Goal: Task Accomplishment & Management: Complete application form

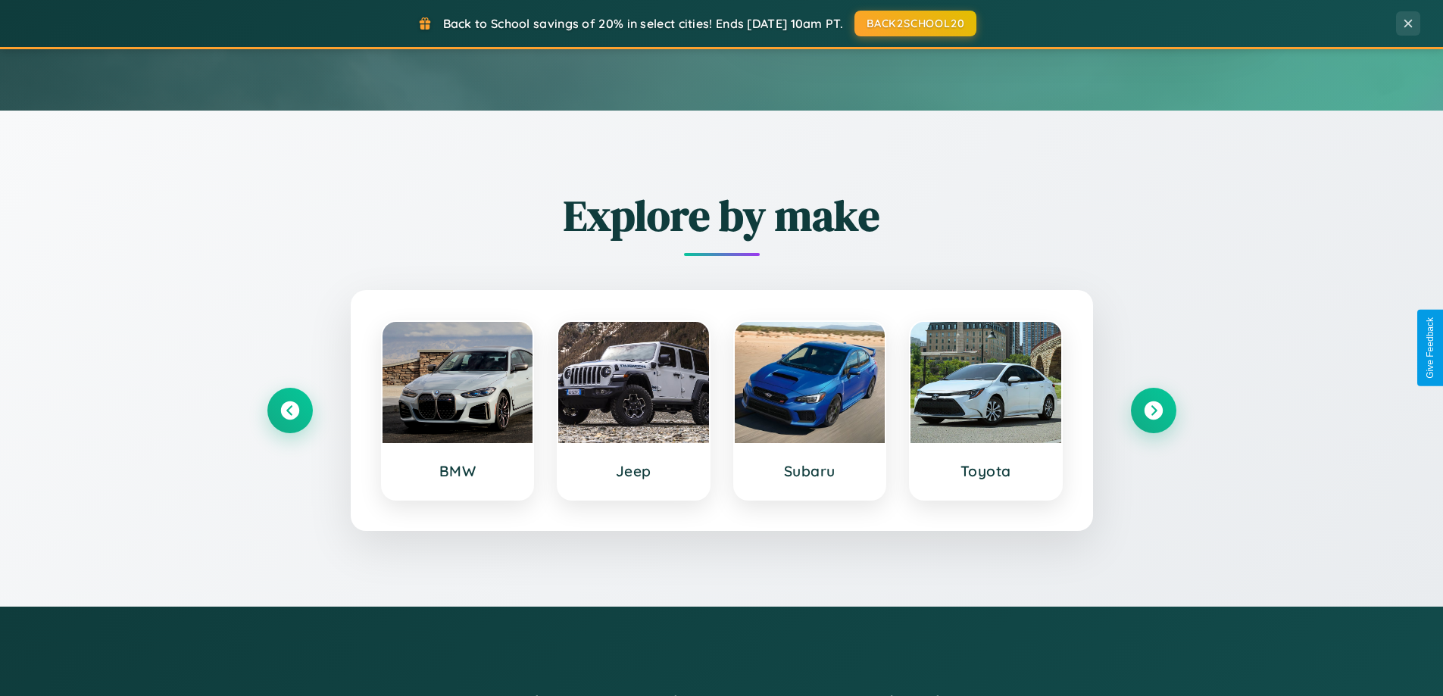
scroll to position [653, 0]
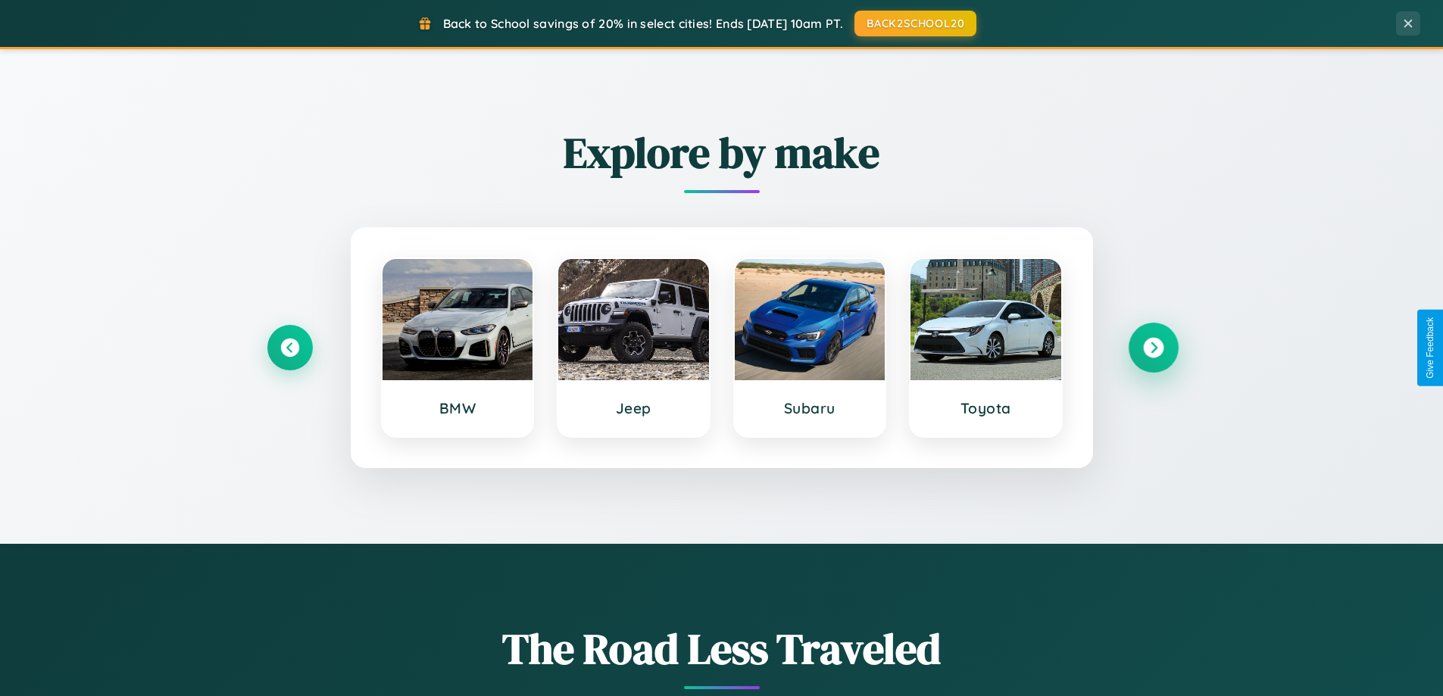
click at [1153, 348] on icon at bounding box center [1153, 348] width 20 height 20
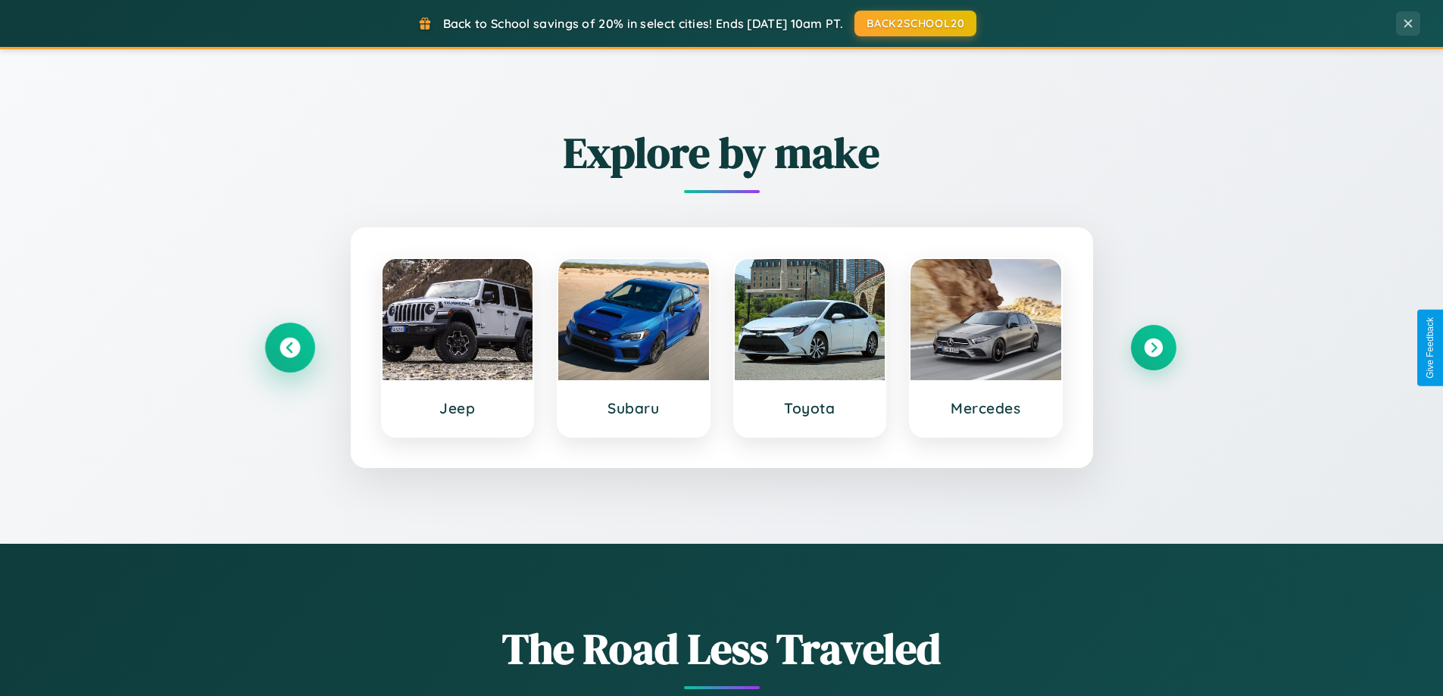
click at [289, 348] on icon at bounding box center [289, 348] width 20 height 20
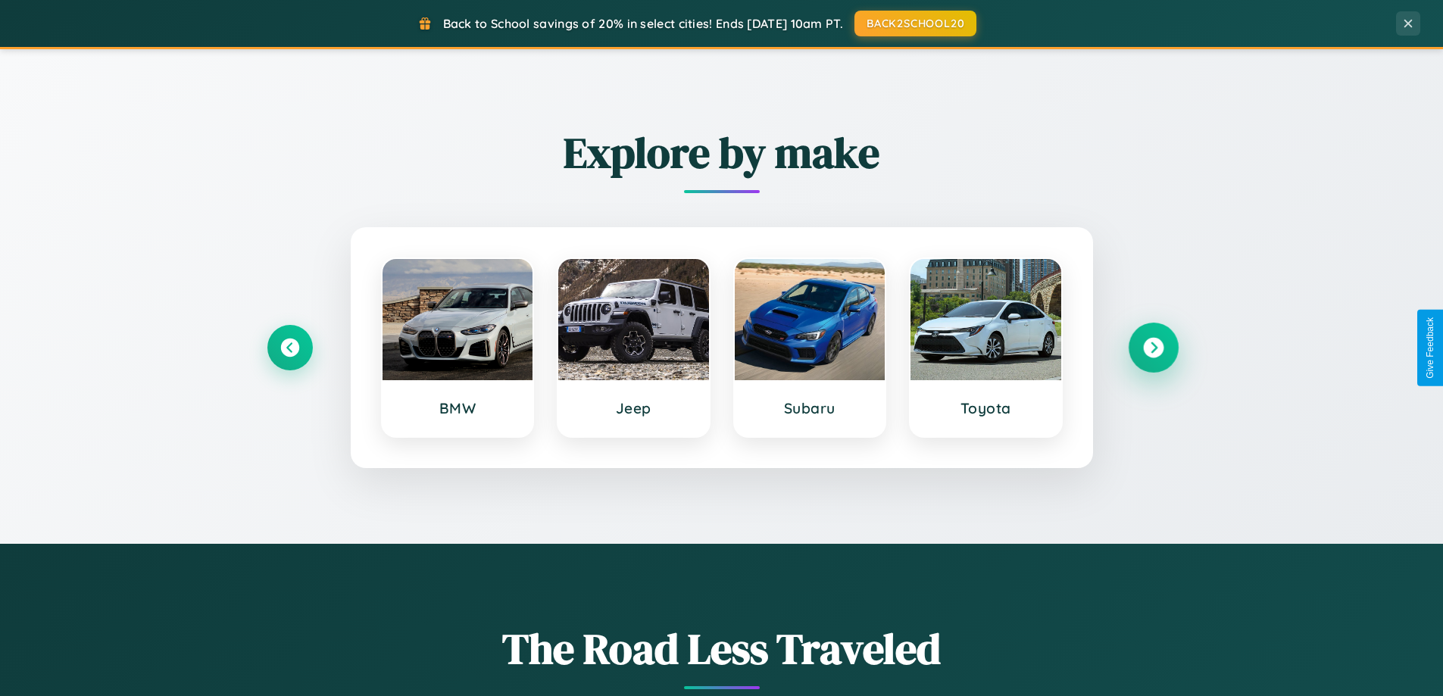
click at [1153, 348] on icon at bounding box center [1153, 348] width 20 height 20
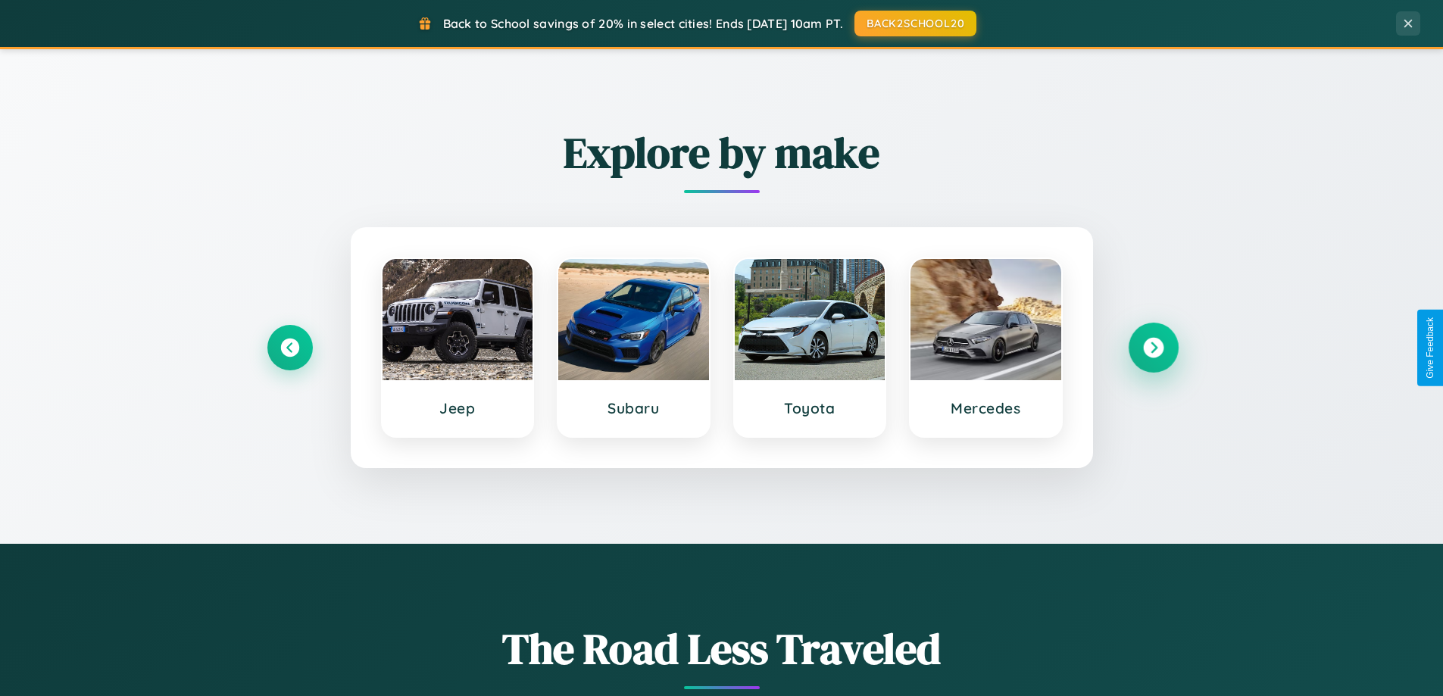
click at [1153, 348] on icon at bounding box center [1153, 348] width 20 height 20
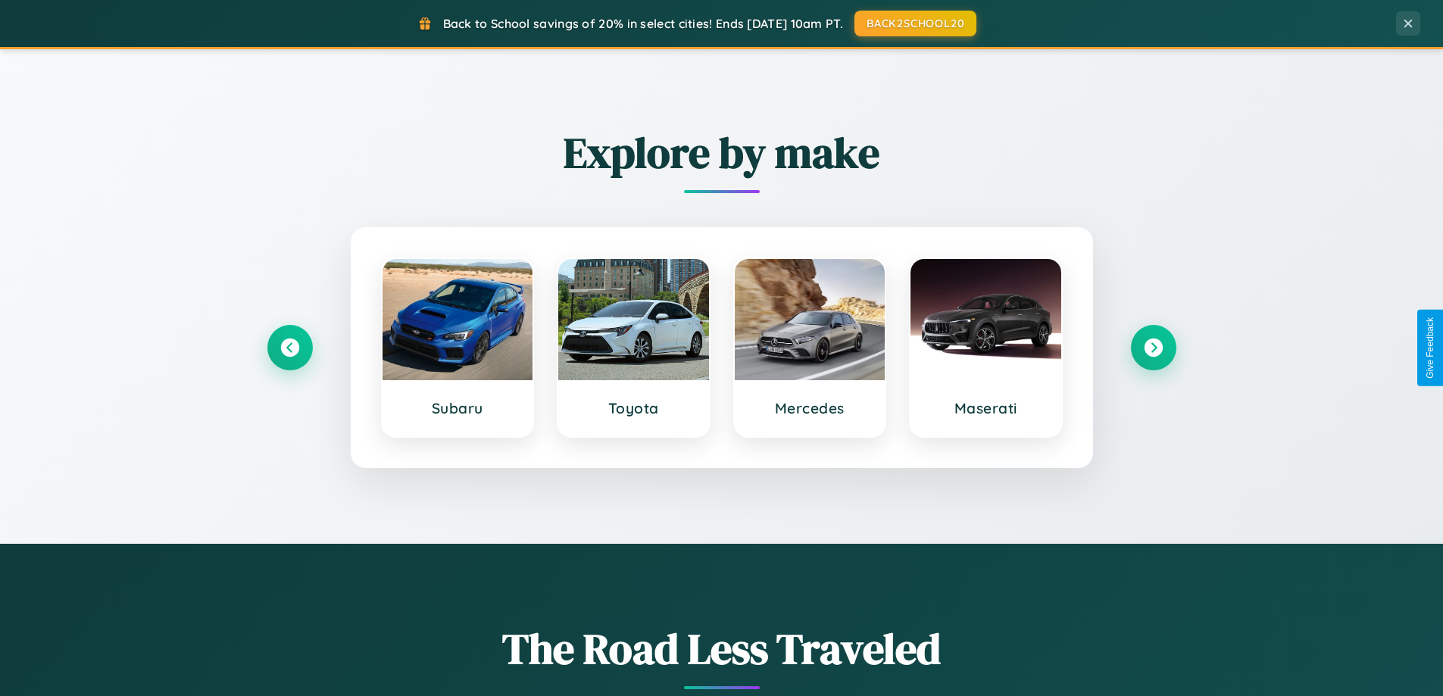
scroll to position [0, 0]
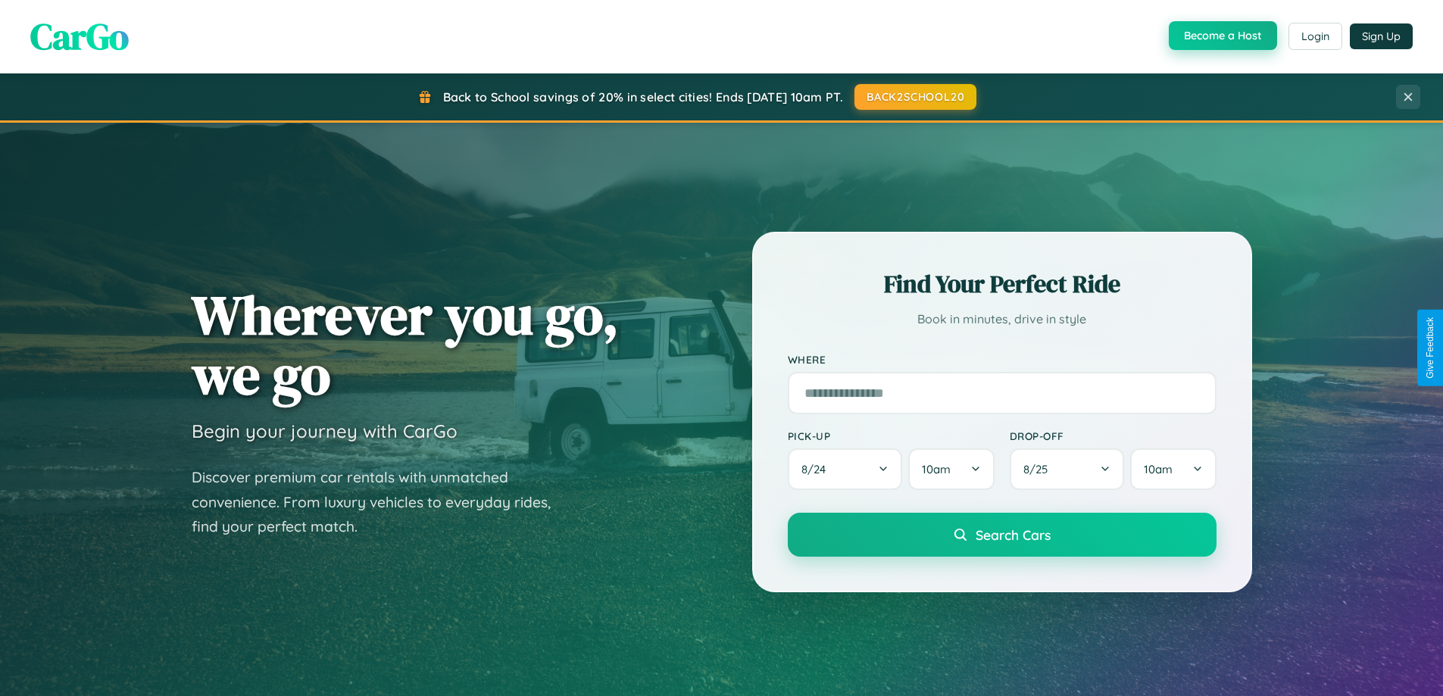
click at [1221, 36] on button "Become a Host" at bounding box center [1223, 35] width 108 height 29
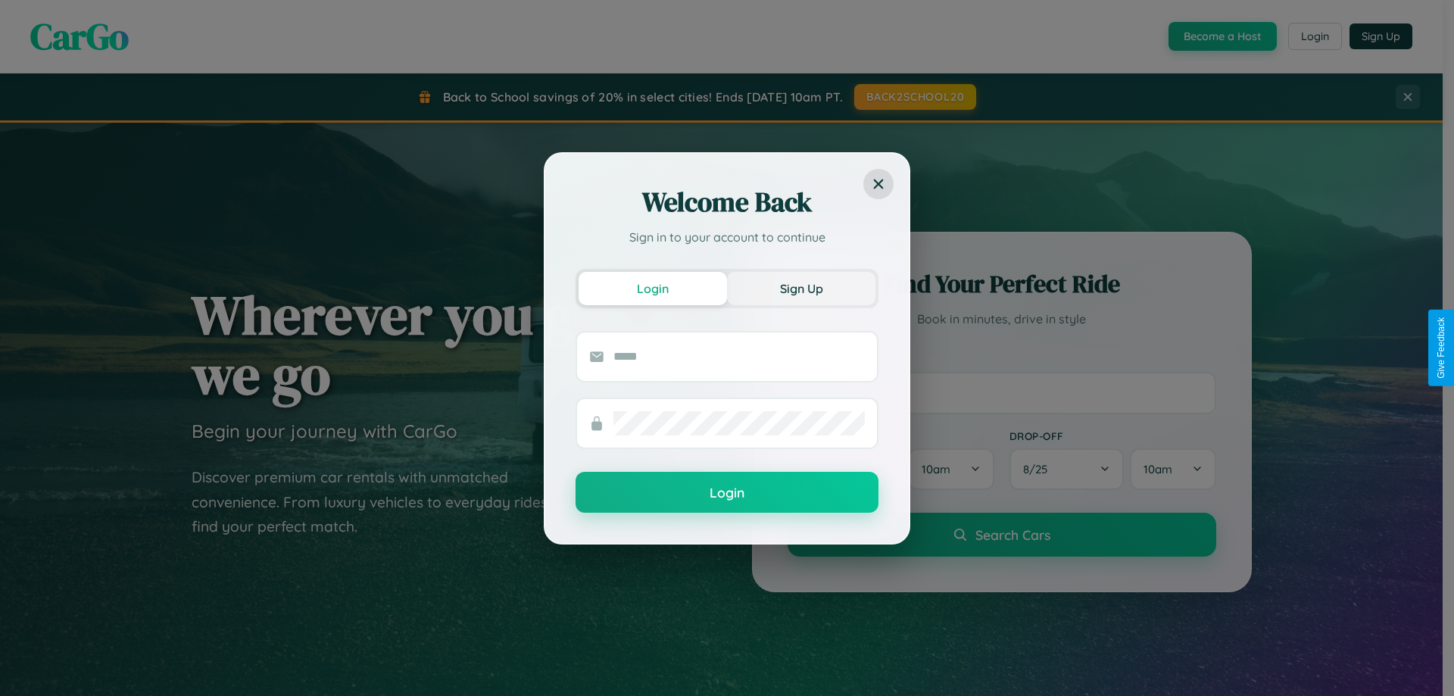
click at [801, 288] on button "Sign Up" at bounding box center [801, 288] width 148 height 33
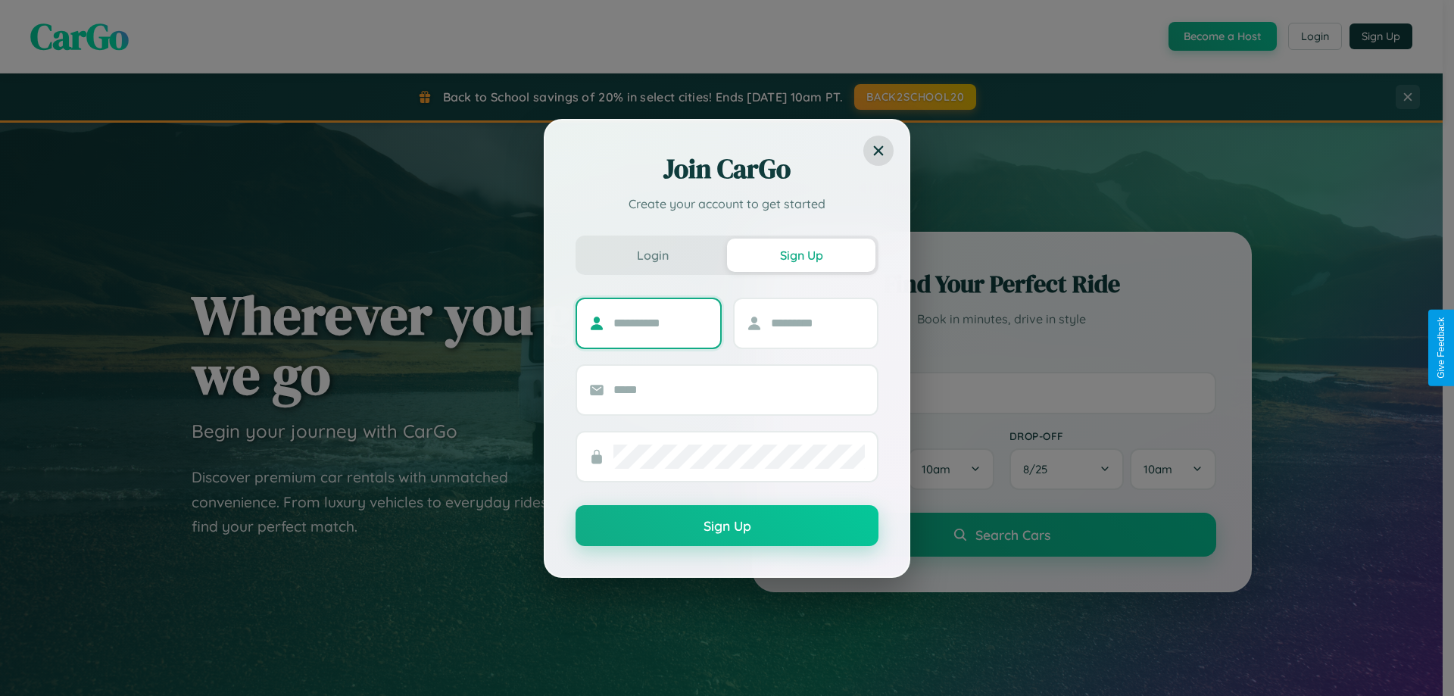
click at [660, 323] on input "text" at bounding box center [660, 323] width 95 height 24
type input "*********"
click at [817, 323] on input "text" at bounding box center [818, 323] width 95 height 24
type input "*****"
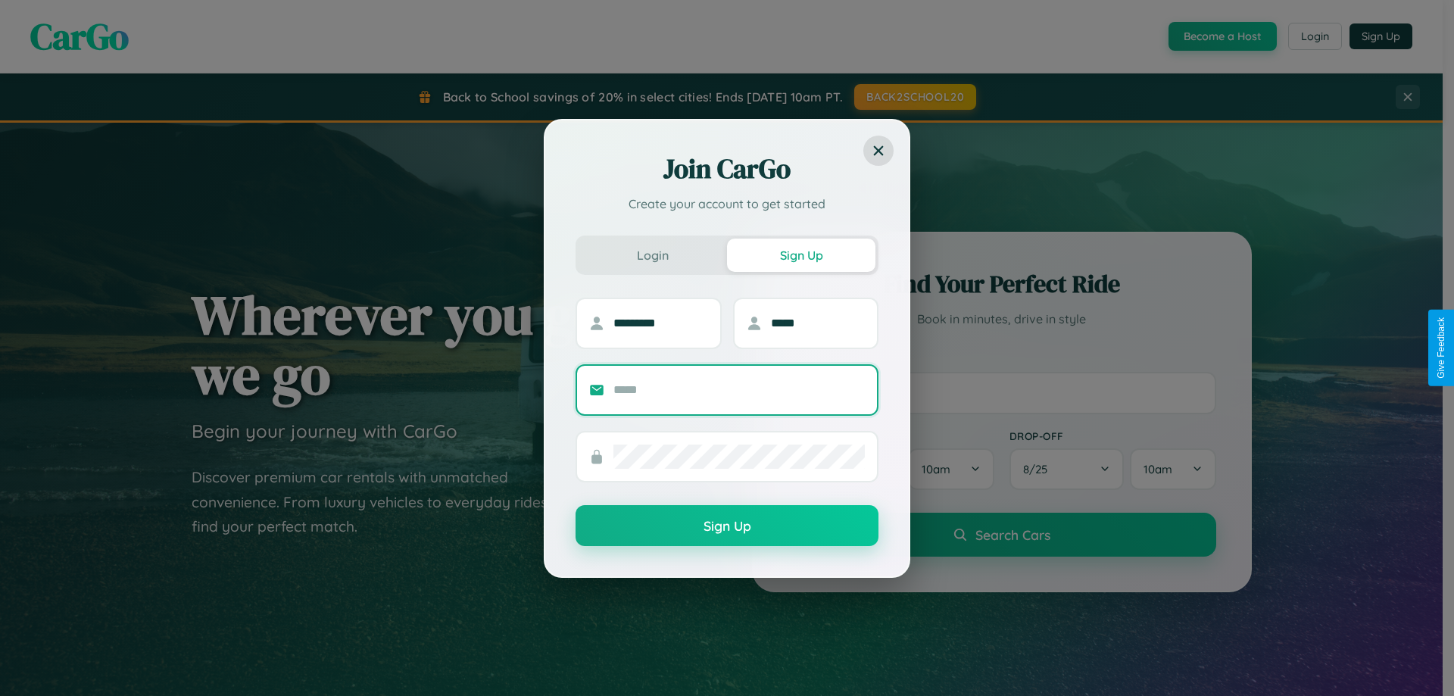
click at [739, 389] on input "text" at bounding box center [738, 390] width 251 height 24
type input "**********"
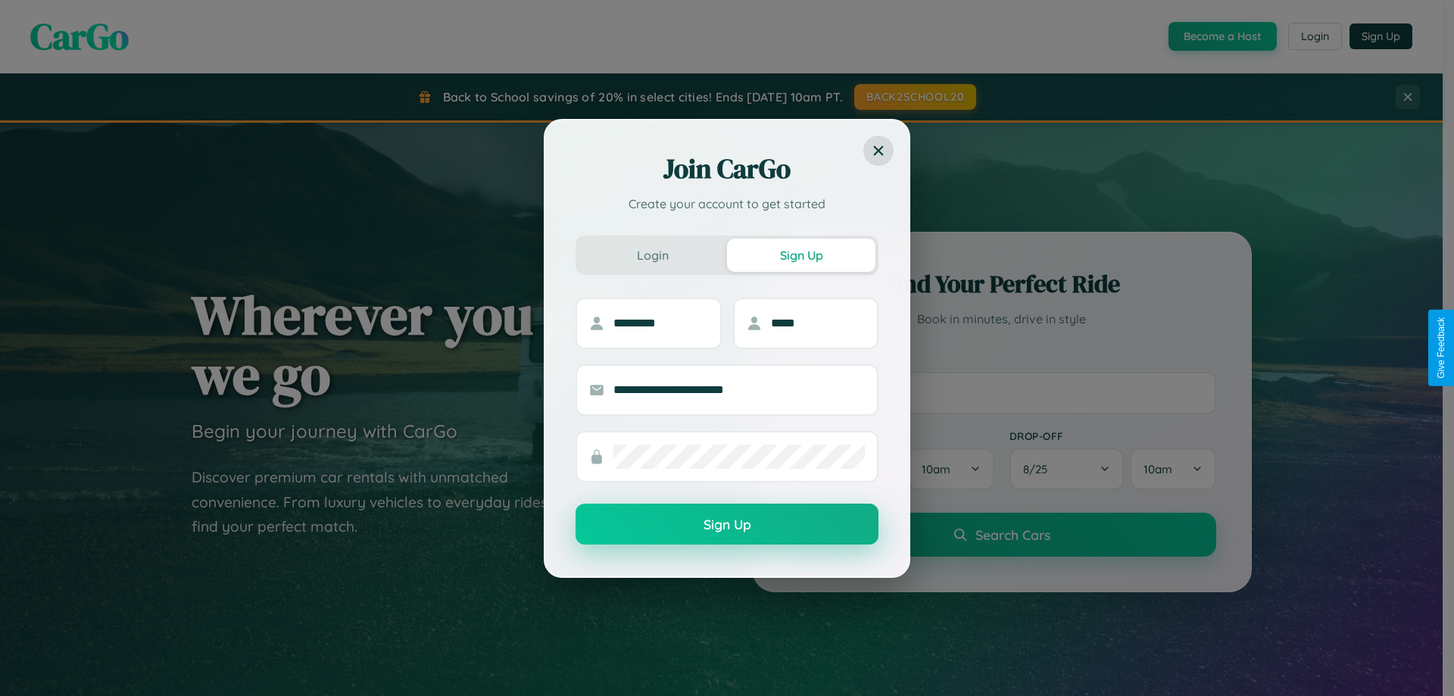
click at [727, 525] on button "Sign Up" at bounding box center [727, 524] width 303 height 41
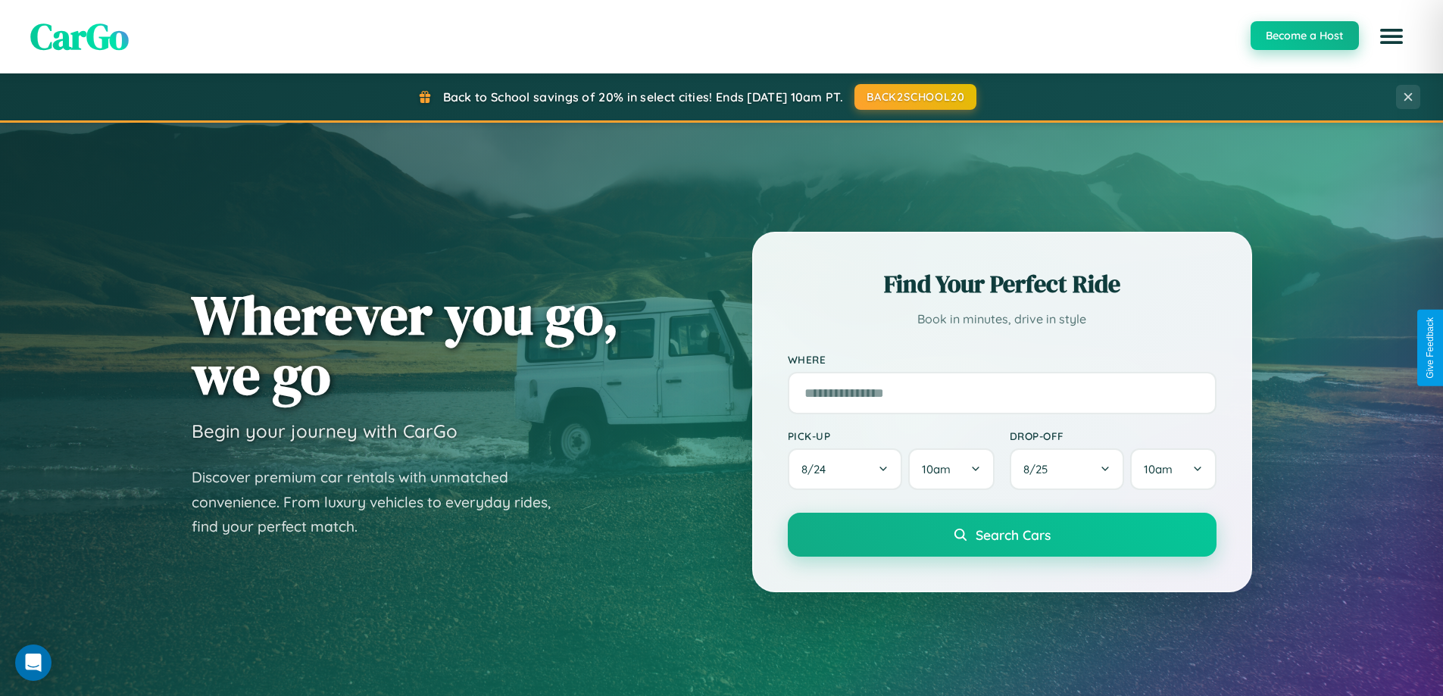
click at [1303, 36] on button "Become a Host" at bounding box center [1304, 35] width 108 height 29
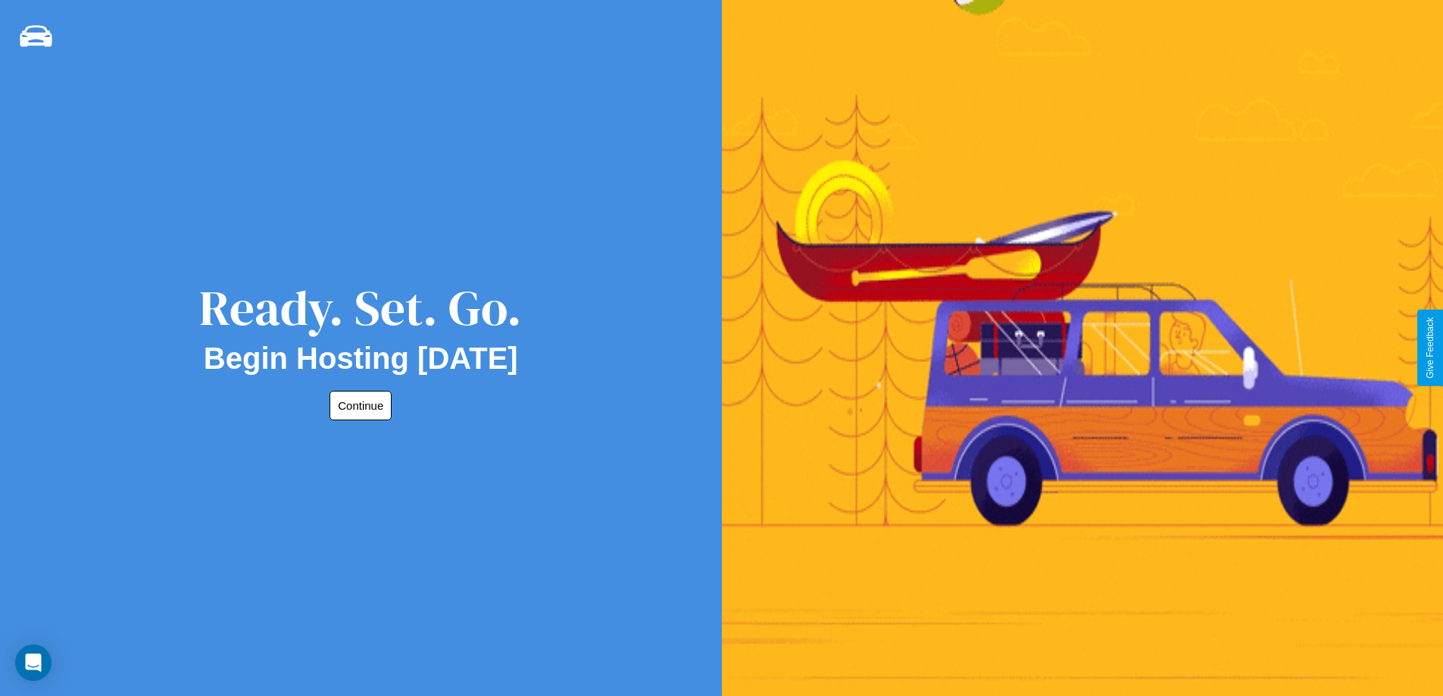
click at [357, 405] on button "Continue" at bounding box center [360, 406] width 62 height 30
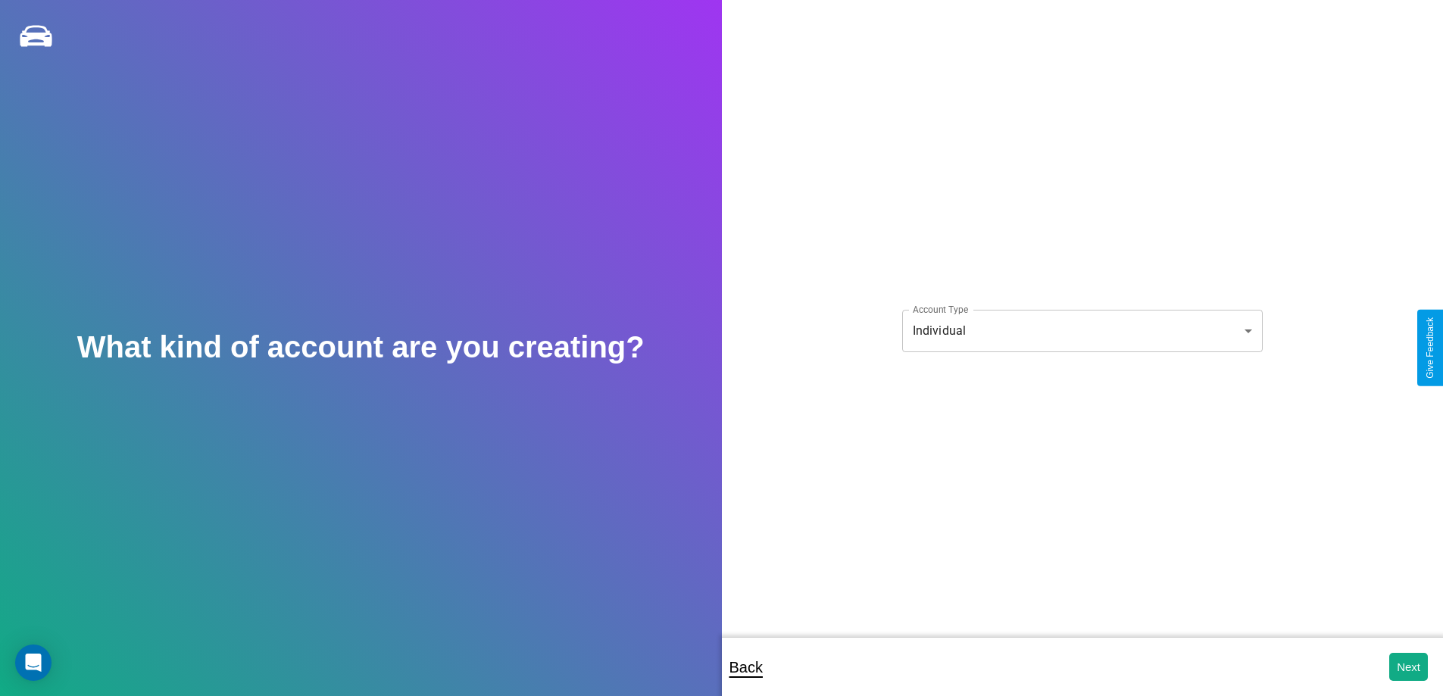
click at [1081, 330] on body "**********" at bounding box center [721, 358] width 1443 height 716
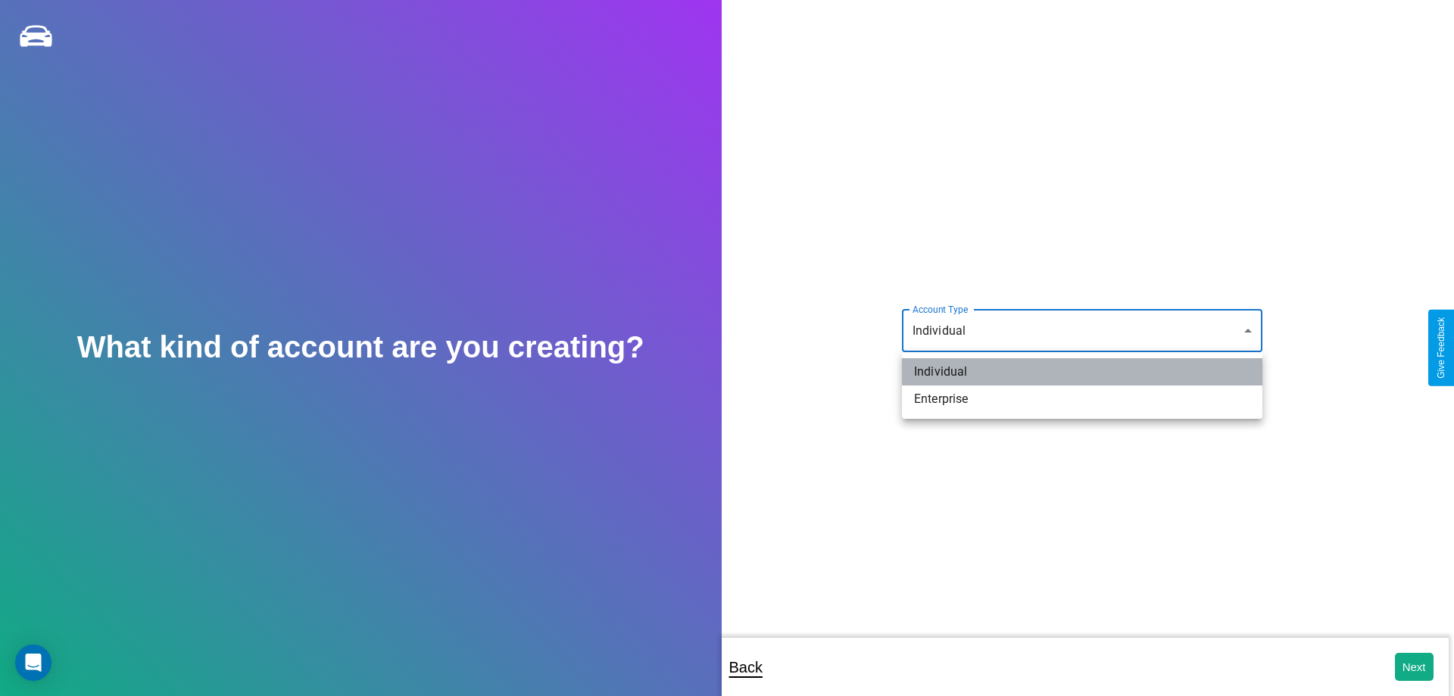
click at [1082, 372] on li "Individual" at bounding box center [1082, 371] width 360 height 27
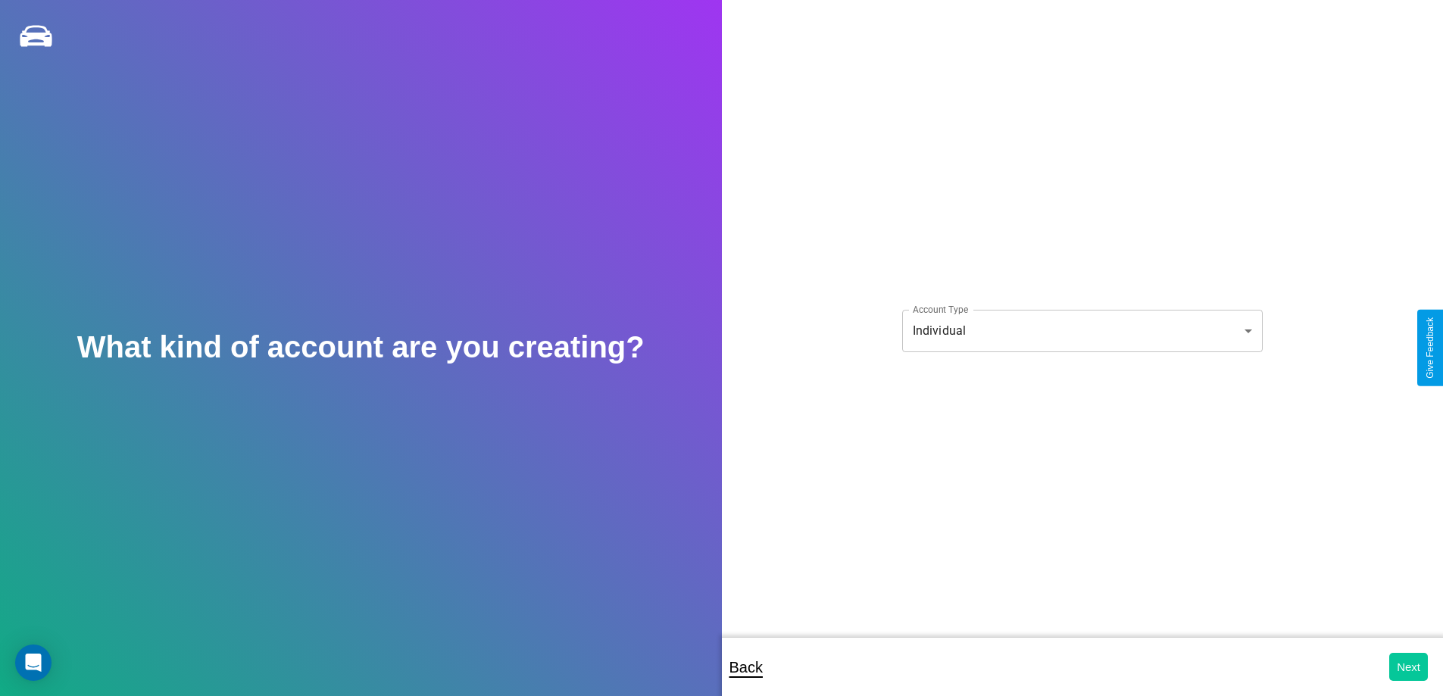
click at [1408, 666] on button "Next" at bounding box center [1408, 667] width 39 height 28
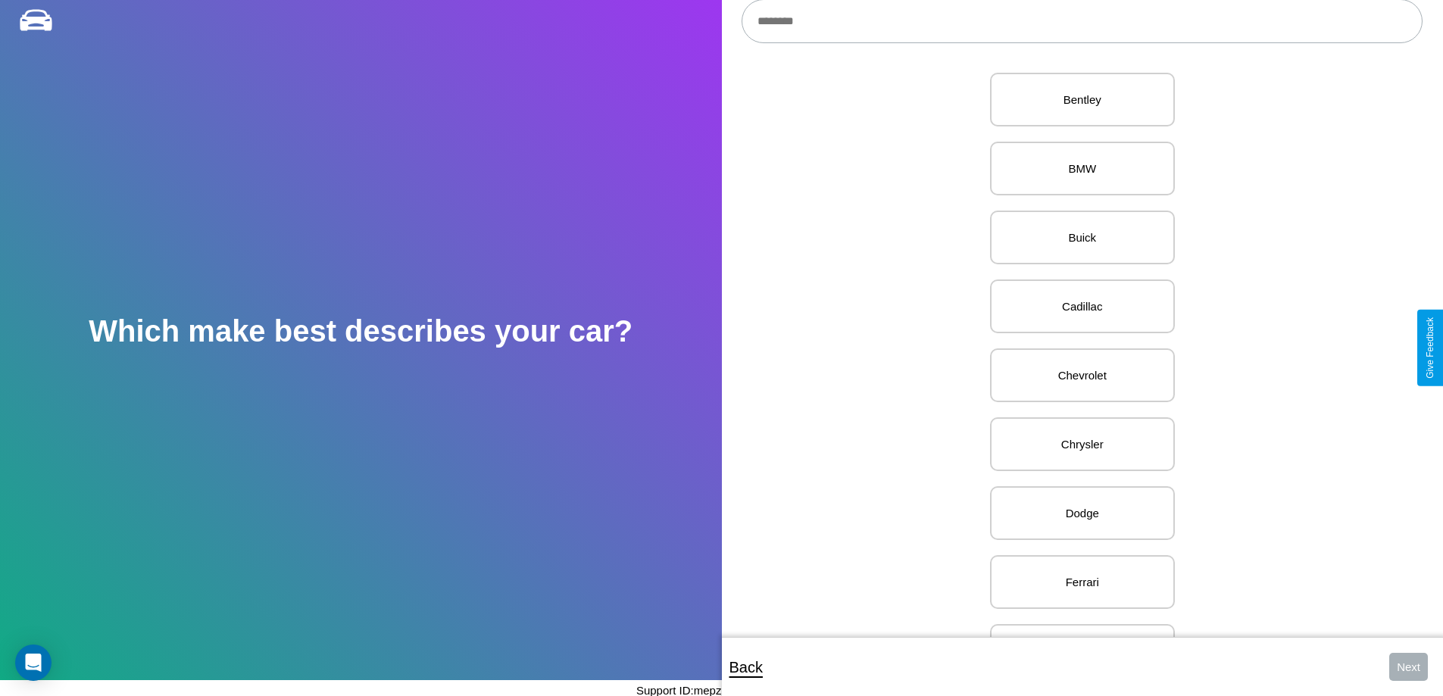
scroll to position [311, 0]
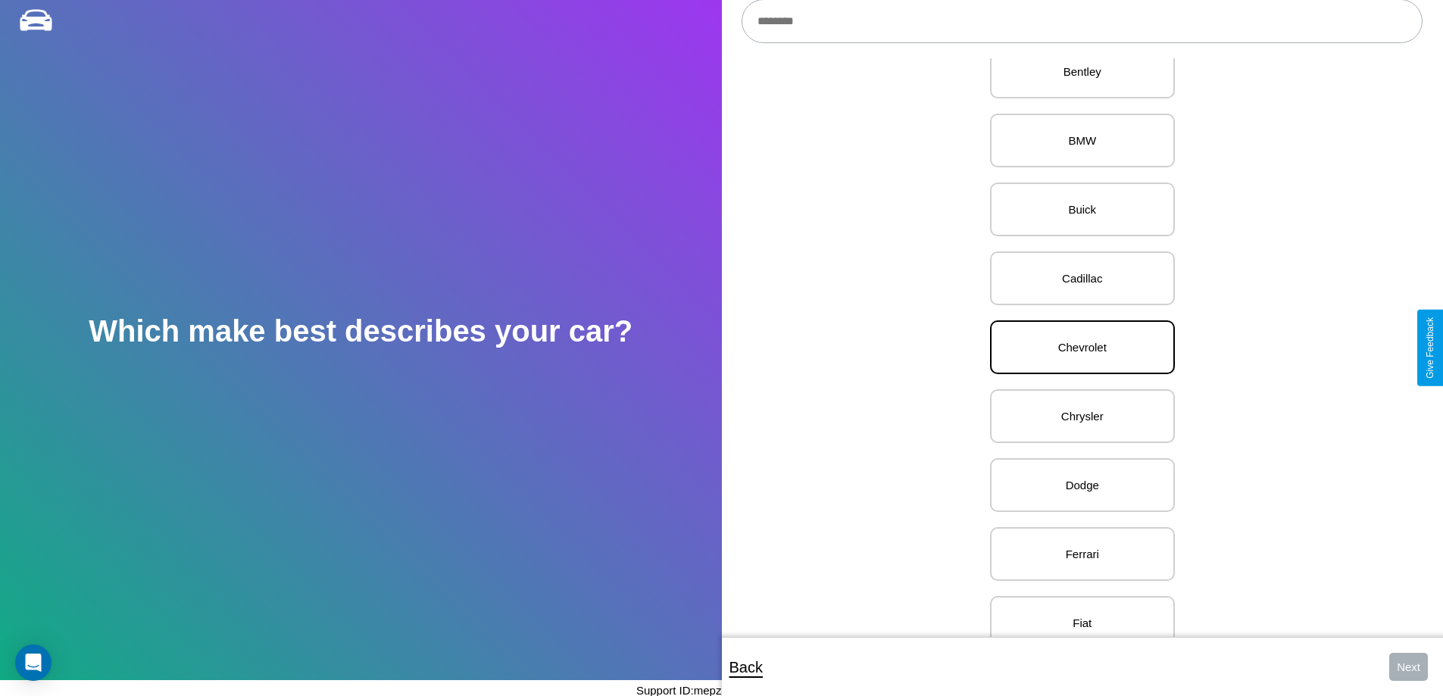
click at [1076, 348] on p "Chevrolet" at bounding box center [1082, 347] width 151 height 20
click at [1408, 666] on button "Next" at bounding box center [1408, 667] width 39 height 28
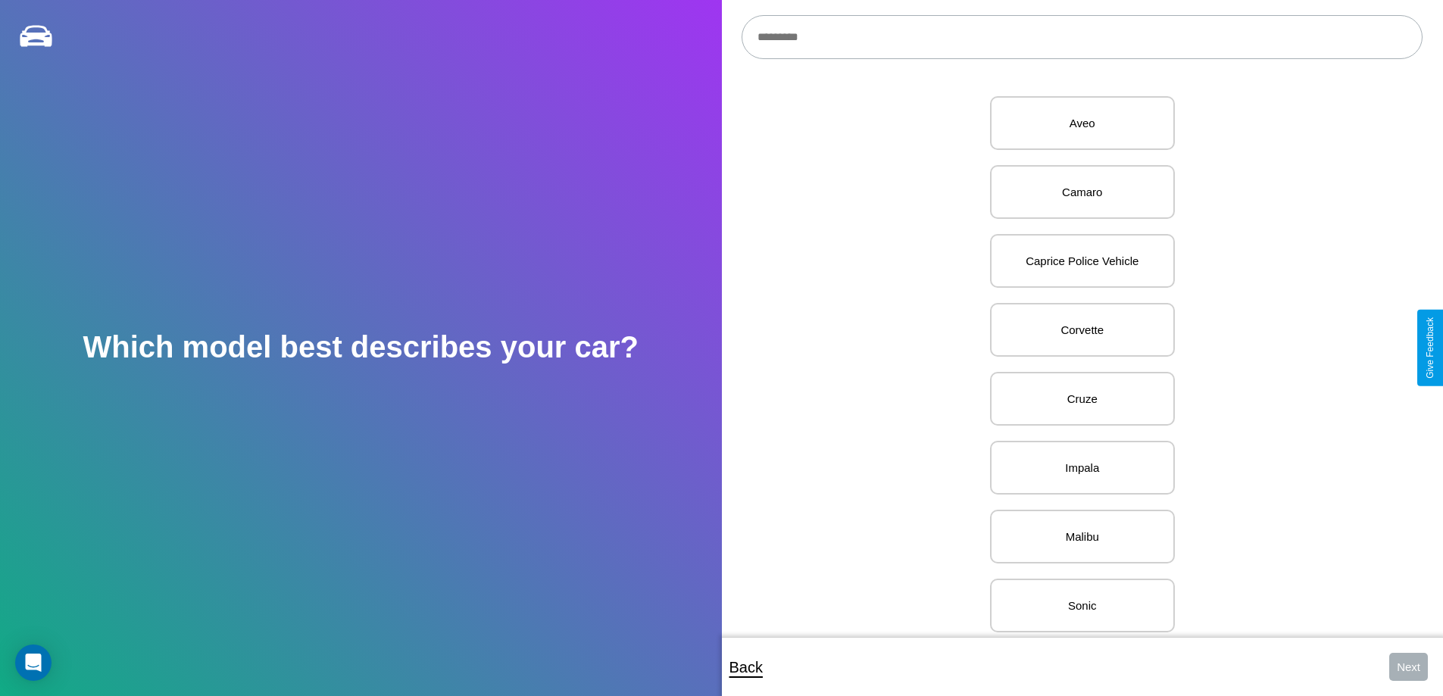
click at [1081, 37] on input "text" at bounding box center [1081, 37] width 681 height 44
type input "****"
click at [1076, 123] on p "3500 / 4500" at bounding box center [1082, 123] width 151 height 20
click at [1408, 666] on button "Next" at bounding box center [1408, 667] width 39 height 28
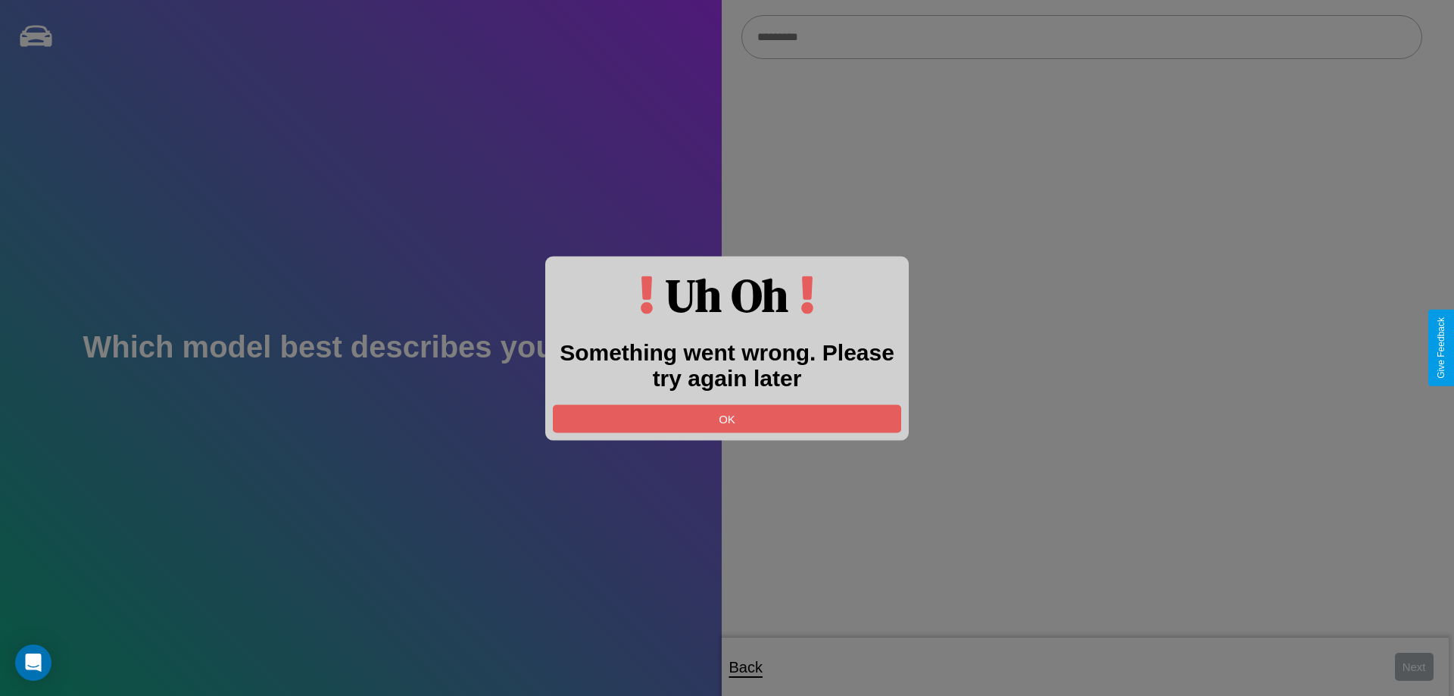
click at [1081, 37] on div at bounding box center [727, 348] width 1454 height 696
